Goal: Navigation & Orientation: Find specific page/section

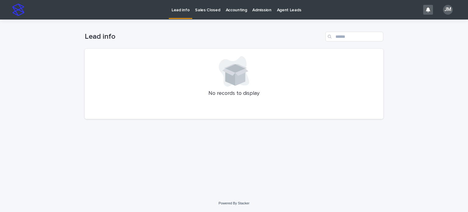
click at [212, 6] on p "Sales Closed" at bounding box center [207, 6] width 25 height 13
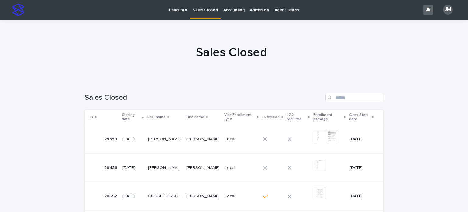
click at [182, 8] on p "Lead info" at bounding box center [178, 6] width 18 height 13
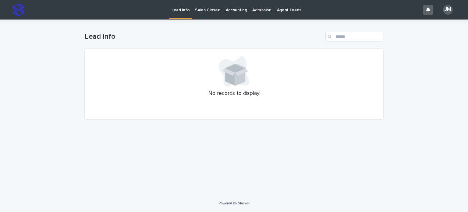
click at [213, 12] on p "Sales Closed" at bounding box center [207, 6] width 25 height 13
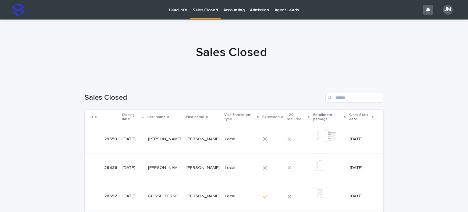
click at [176, 13] on link "Lead info" at bounding box center [177, 9] width 23 height 19
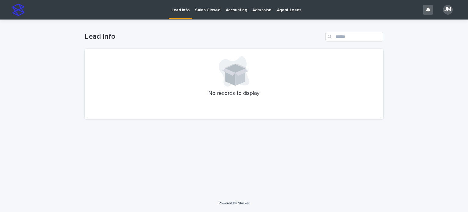
click at [214, 6] on p "Sales Closed" at bounding box center [207, 6] width 25 height 13
